Goal: Find specific page/section: Find specific page/section

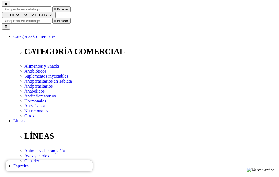
scroll to position [55, 0]
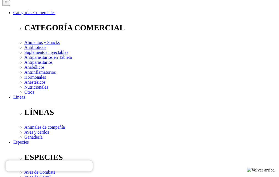
scroll to position [83, 0]
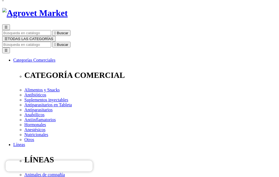
scroll to position [55, 0]
